Goal: Transaction & Acquisition: Book appointment/travel/reservation

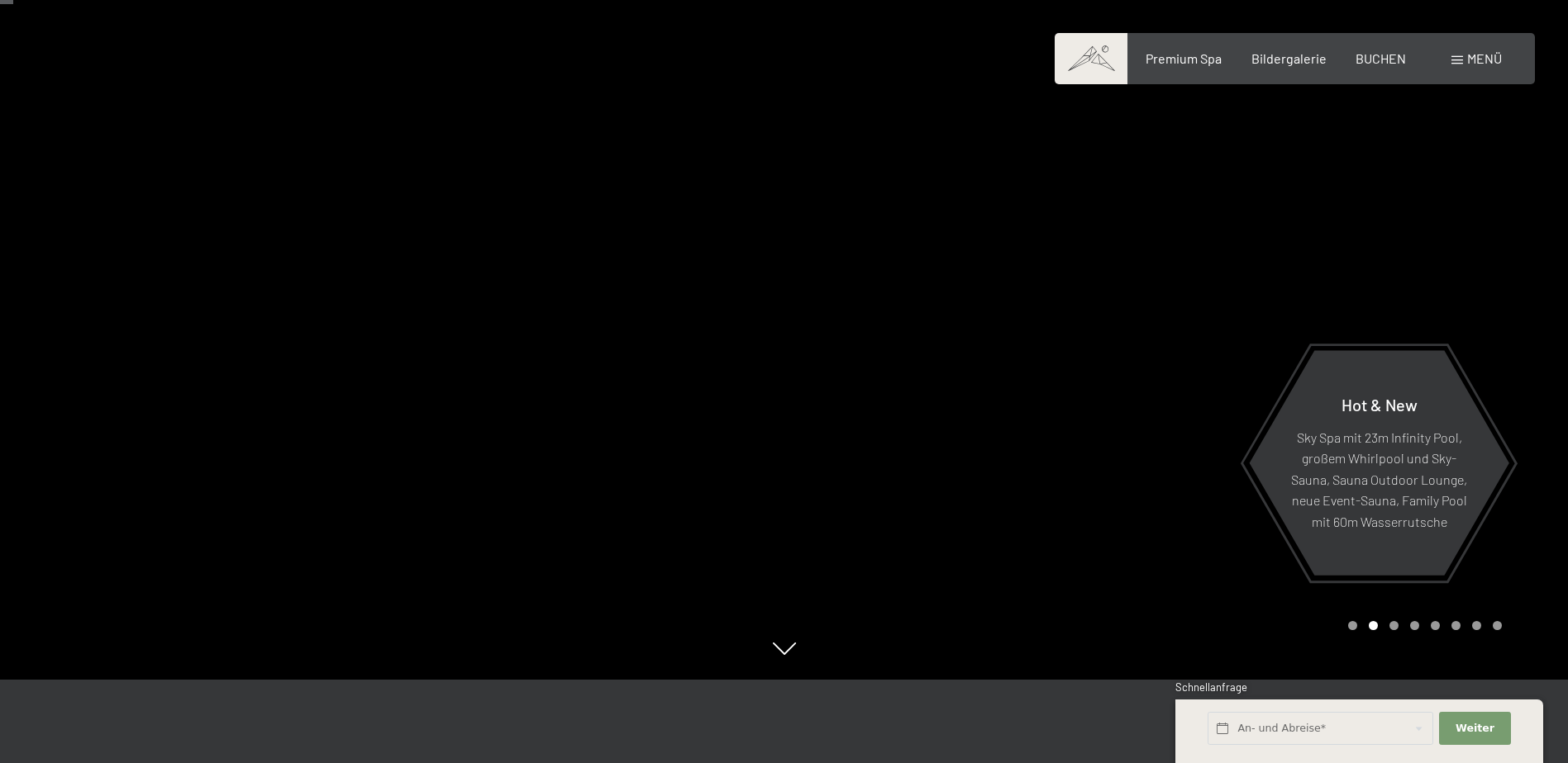
scroll to position [82, 0]
click at [1372, 50] on div "Buchen Anfragen Premium Spa Bildergalerie BUCHEN Menü DE IT EN Gutschein Bilder…" at bounding box center [1294, 58] width 414 height 18
click at [1368, 58] on span "BUCHEN" at bounding box center [1380, 55] width 51 height 15
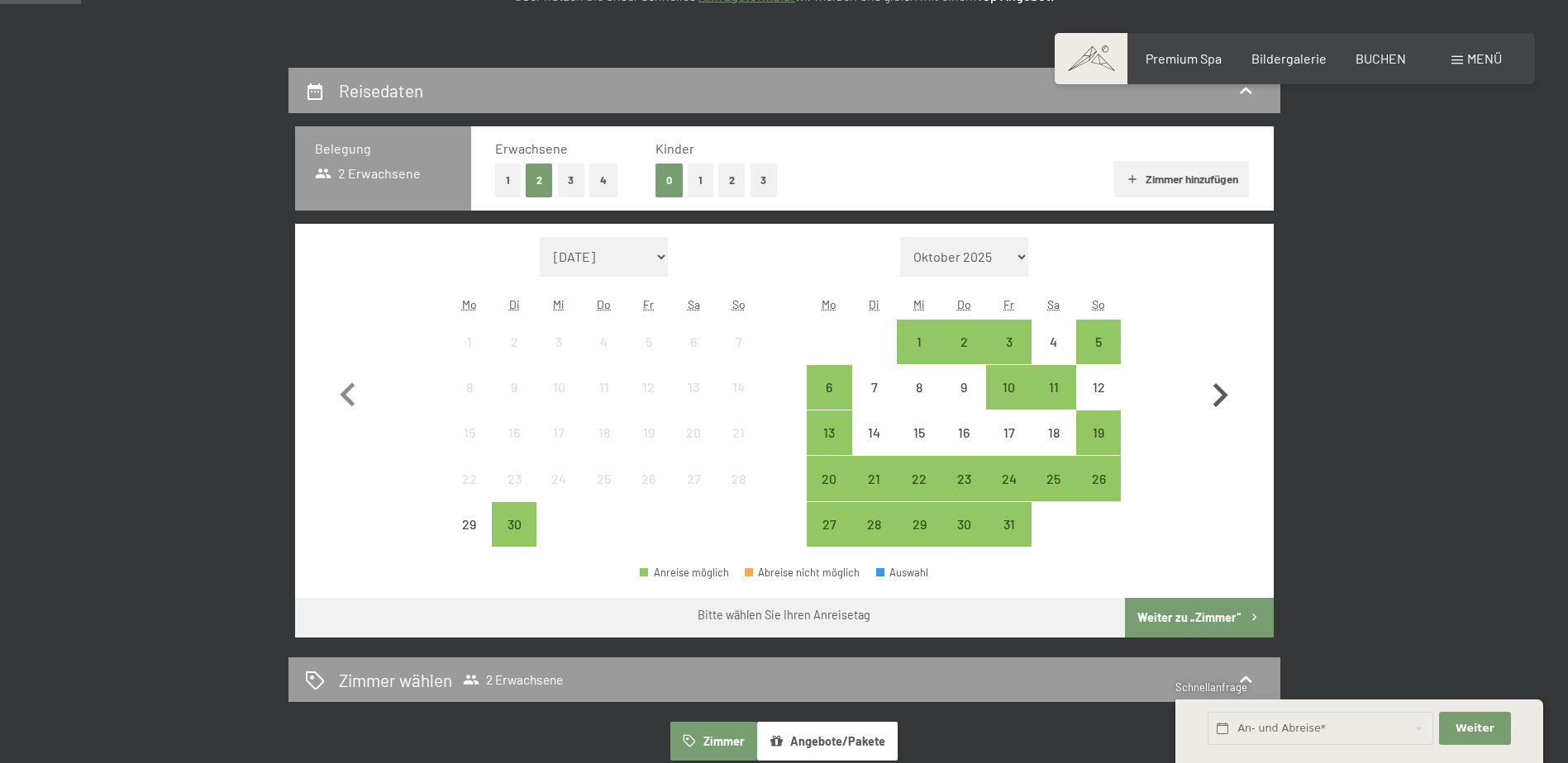
scroll to position [330, 0]
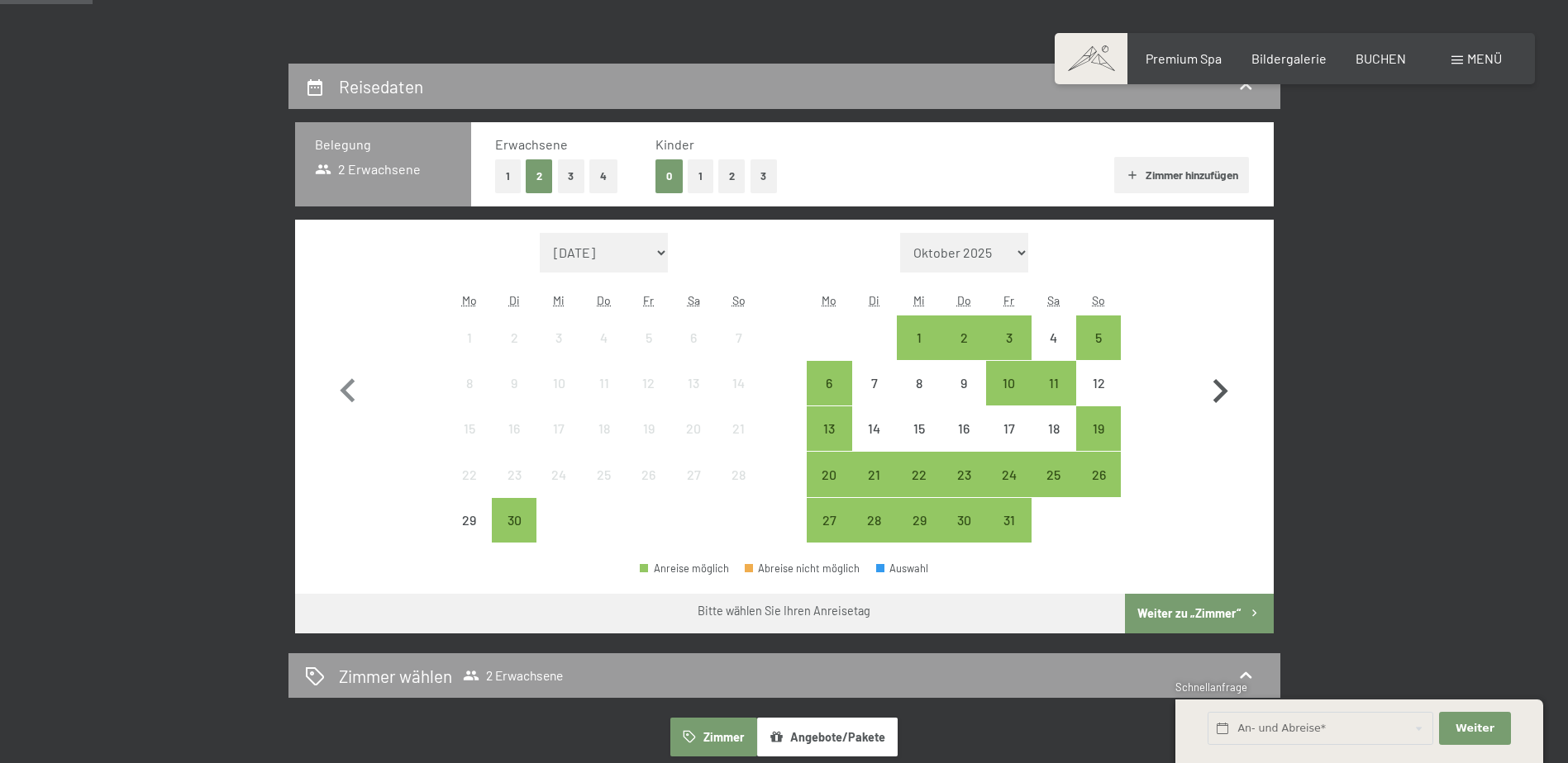
click at [1208, 374] on icon "button" at bounding box center [1219, 392] width 48 height 48
select select "2025-10-01"
select select "2025-11-01"
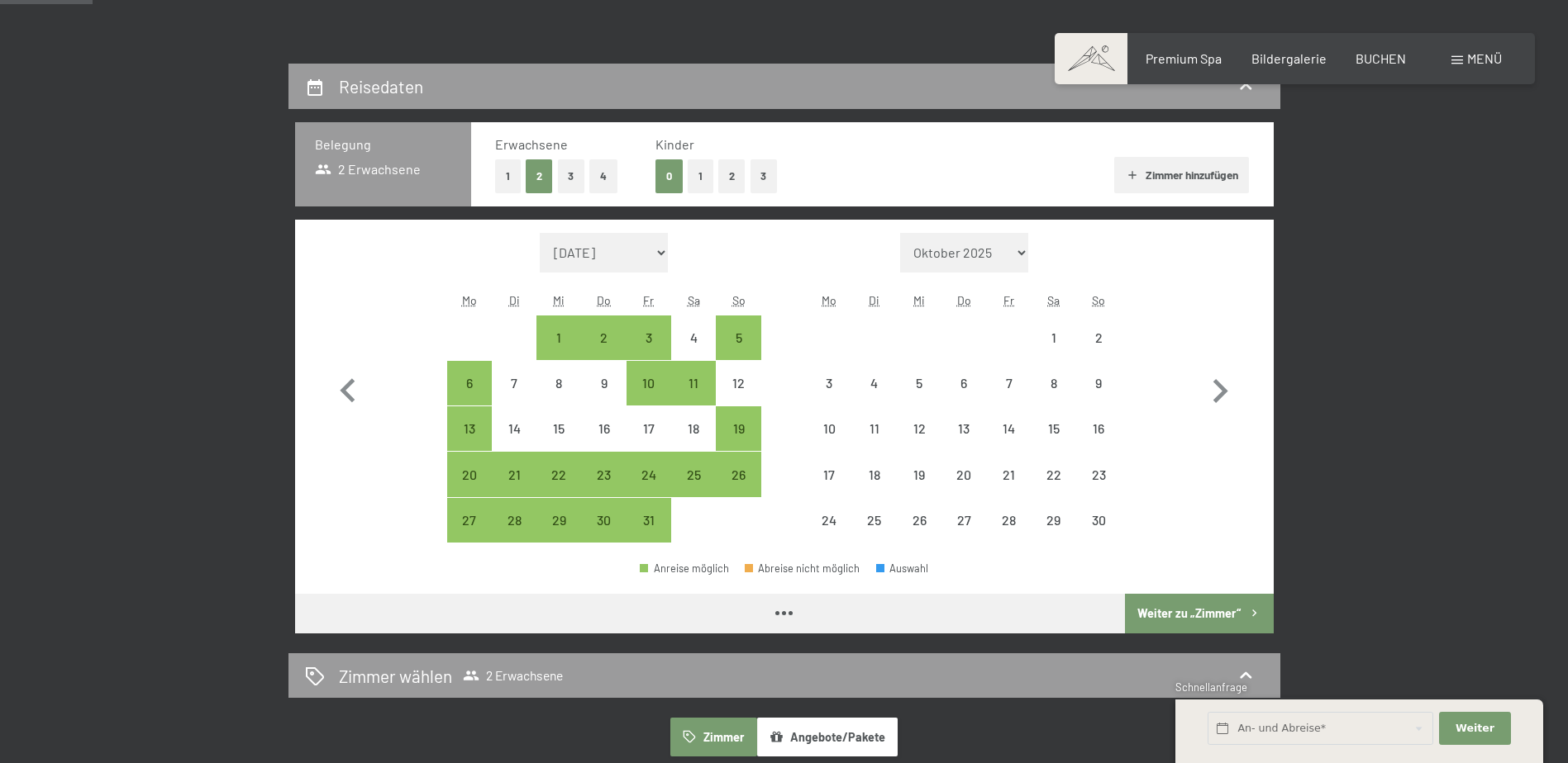
select select "2025-10-01"
select select "2025-11-01"
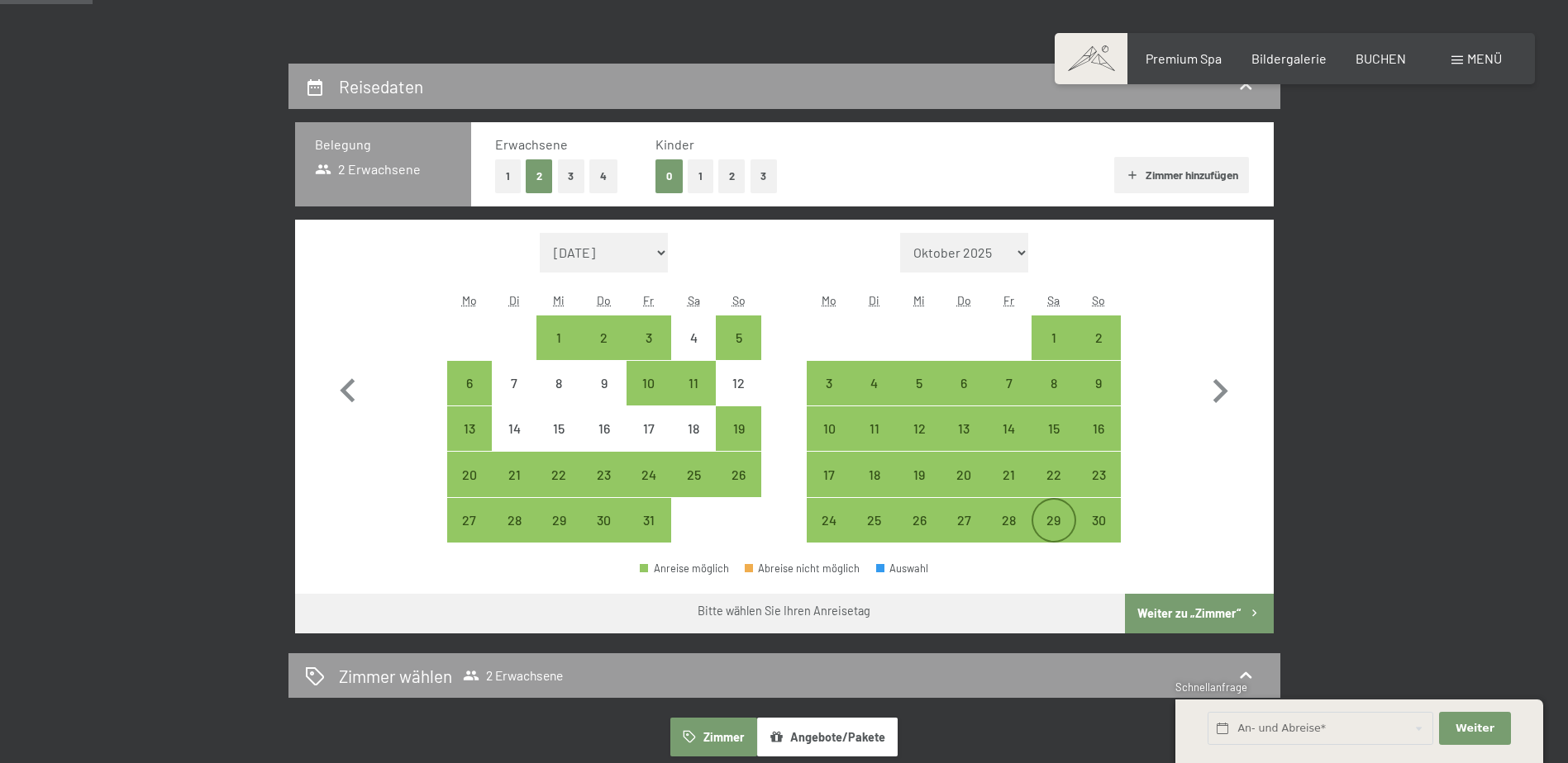
click at [1053, 526] on div "29" at bounding box center [1053, 534] width 41 height 41
select select "2025-10-01"
select select "2025-11-01"
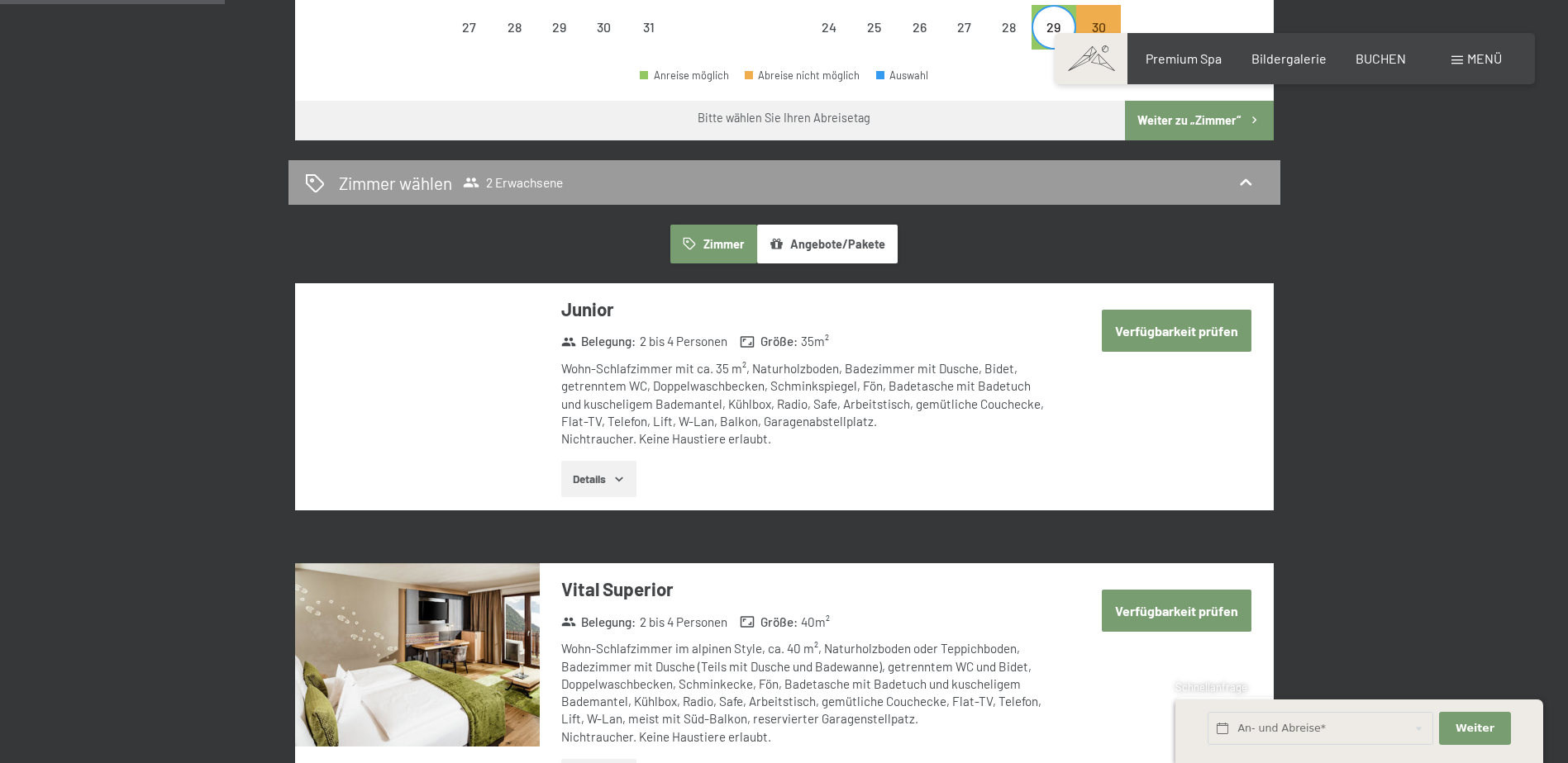
scroll to position [826, 0]
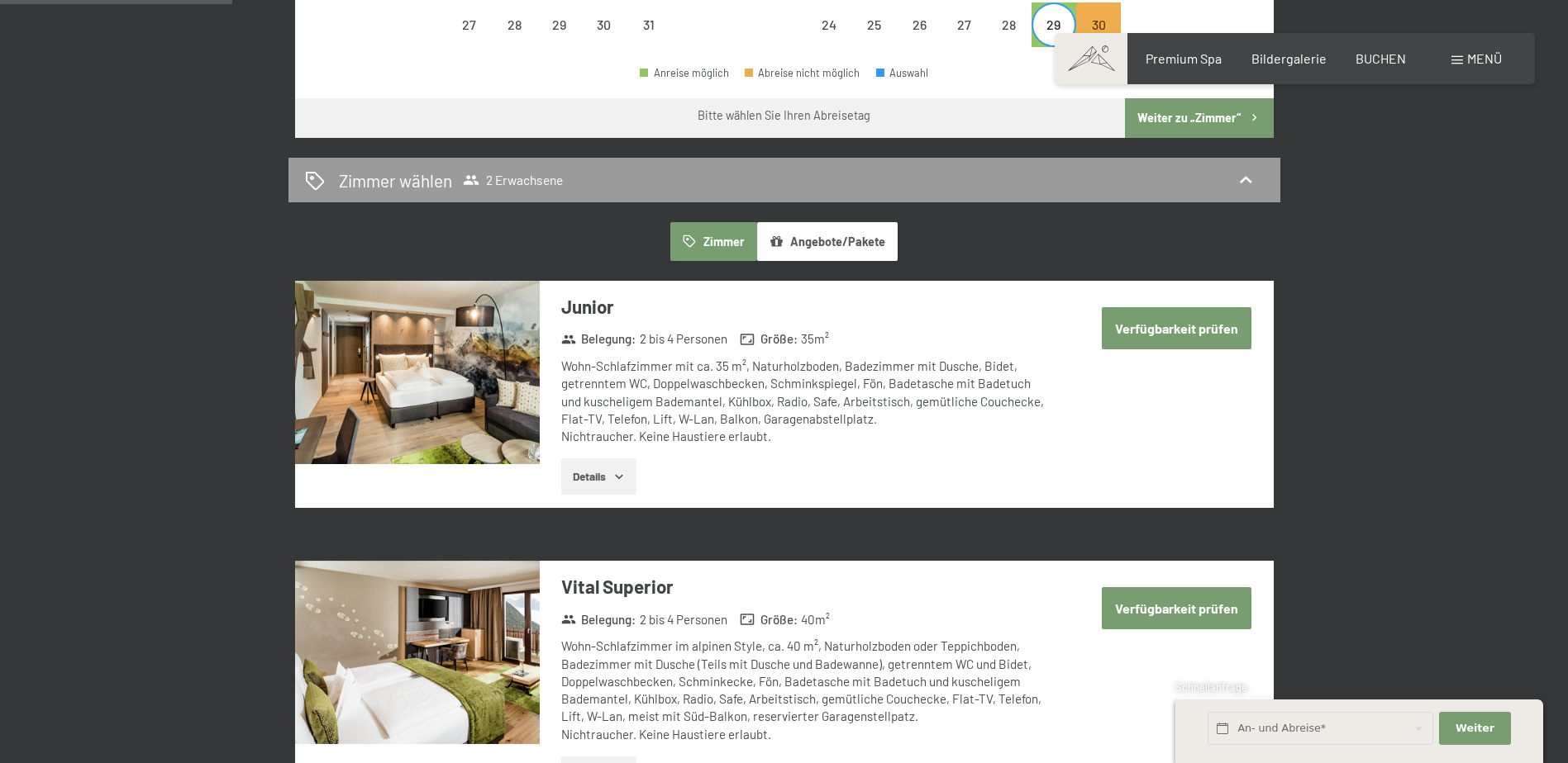
click at [1164, 326] on button "Verfügbarkeit prüfen" at bounding box center [1176, 329] width 150 height 42
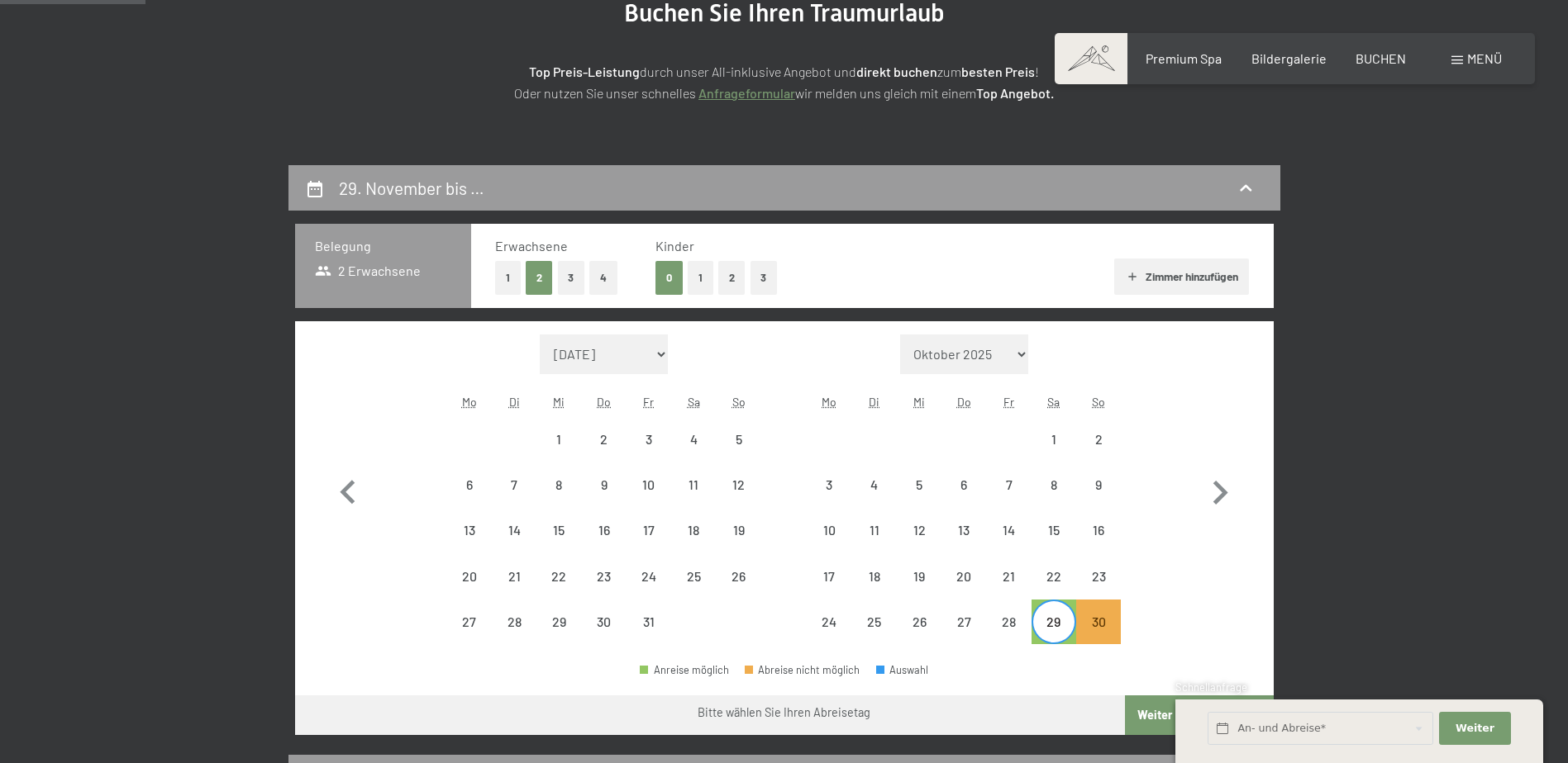
scroll to position [0, 0]
